Goal: Task Accomplishment & Management: Manage account settings

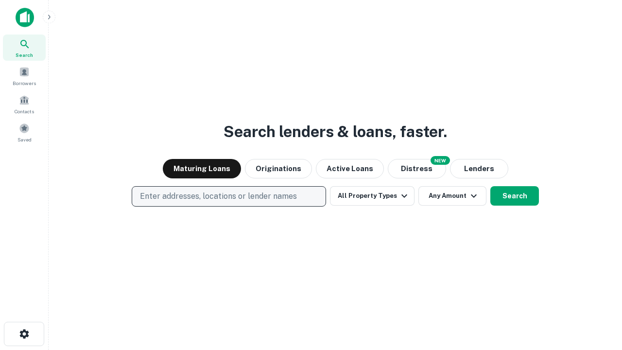
click at [229, 196] on p "Enter addresses, locations or lender names" at bounding box center [218, 197] width 157 height 12
type input "**********"
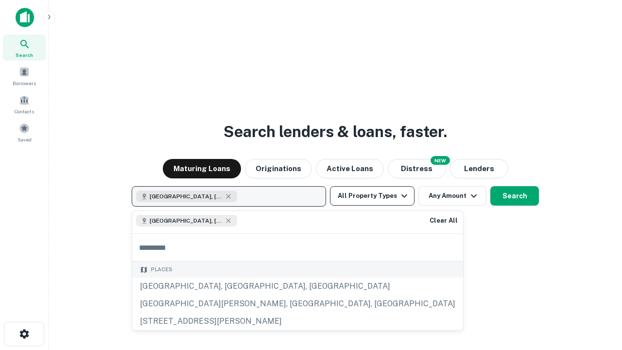
click at [372, 196] on button "All Property Types" at bounding box center [372, 195] width 85 height 19
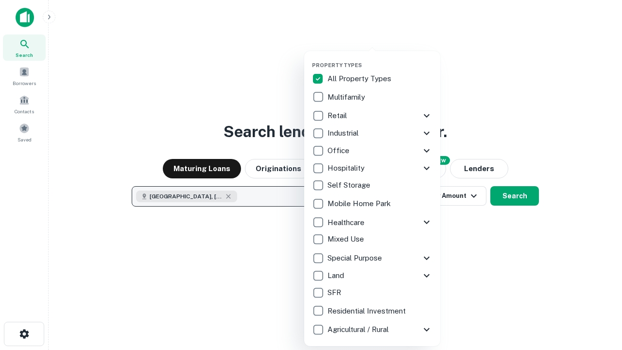
click at [380, 59] on button "button" at bounding box center [380, 59] width 136 height 0
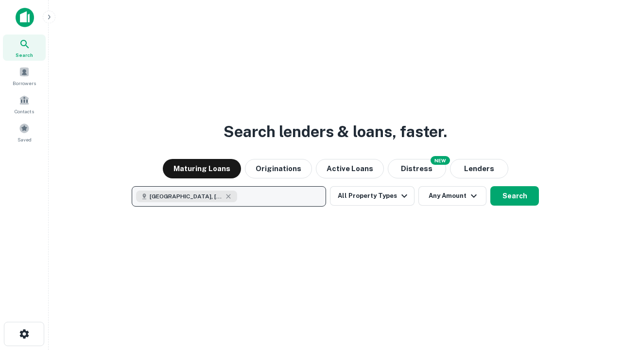
scroll to position [16, 0]
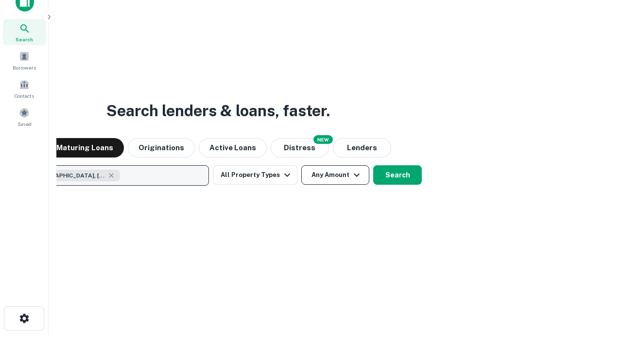
click at [301, 165] on button "Any Amount" at bounding box center [335, 174] width 68 height 19
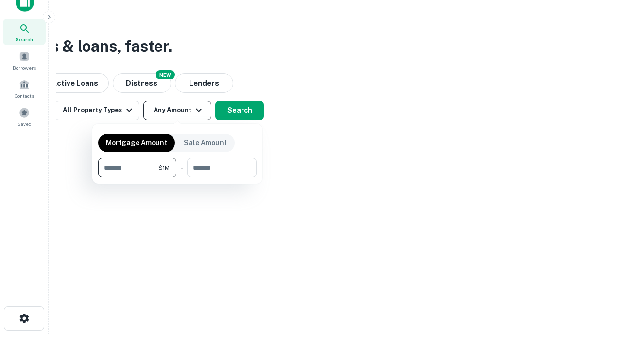
type input "*******"
click at [177, 177] on button "button" at bounding box center [177, 177] width 159 height 0
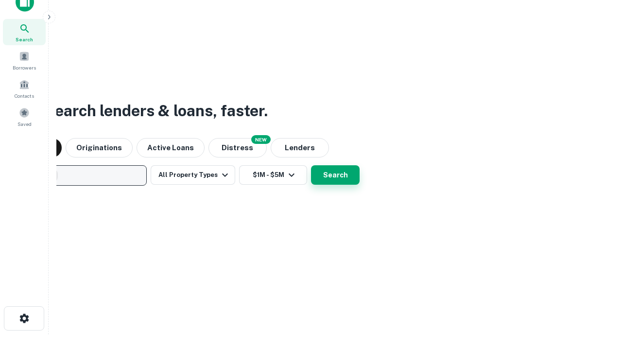
click at [311, 165] on button "Search" at bounding box center [335, 174] width 49 height 19
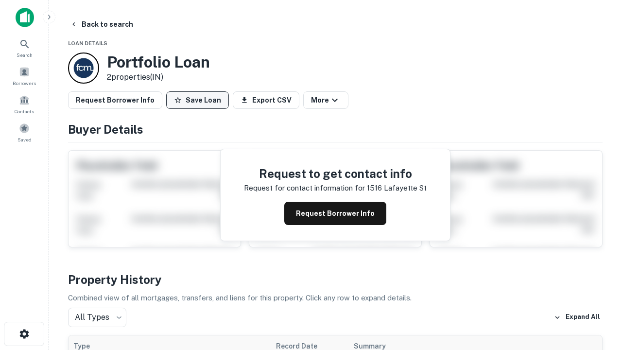
click at [197, 100] on button "Save Loan" at bounding box center [197, 100] width 63 height 18
click at [200, 100] on button "Loan Saved" at bounding box center [199, 100] width 67 height 18
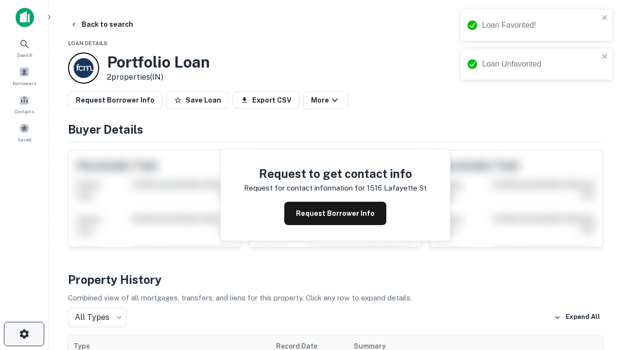
click at [24, 334] on icon "button" at bounding box center [24, 334] width 12 height 12
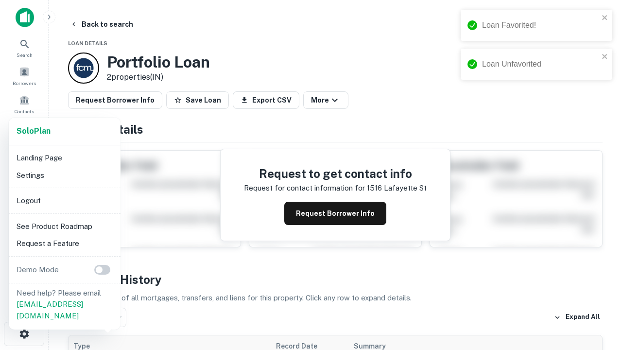
click at [64, 200] on li "Logout" at bounding box center [65, 201] width 104 height 18
